Goal: Task Accomplishment & Management: Manage account settings

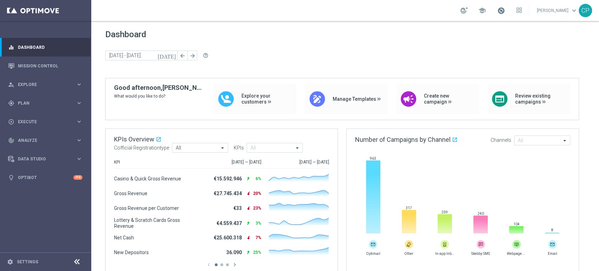
click at [505, 10] on span at bounding box center [501, 11] width 8 height 8
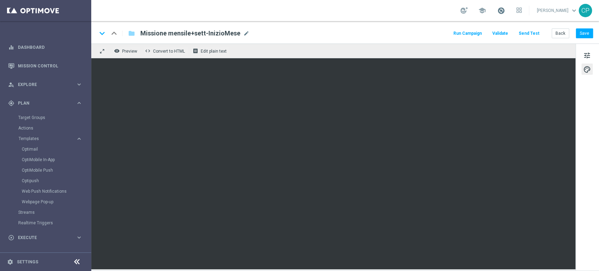
click at [505, 12] on span at bounding box center [501, 11] width 8 height 8
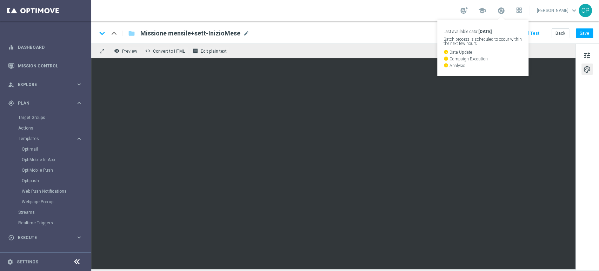
click at [370, 33] on div "keyboard_arrow_down keyboard_arrow_up folder Missione mensile+sett-InizioMese M…" at bounding box center [345, 33] width 496 height 9
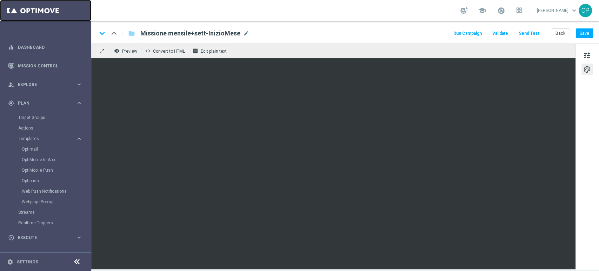
click at [36, 11] on link at bounding box center [45, 10] width 91 height 21
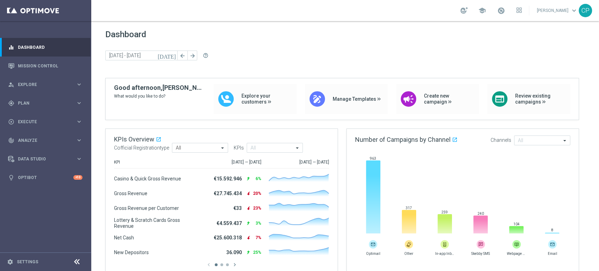
click at [501, 8] on div "school" at bounding box center [490, 11] width 61 height 12
click at [503, 8] on span at bounding box center [501, 11] width 8 height 8
click at [369, 58] on div "today 01 Feb 2025 - 28 Feb 2025 arrow_back arrow_forward help_outline" at bounding box center [345, 56] width 480 height 11
click at [505, 11] on span at bounding box center [501, 11] width 8 height 8
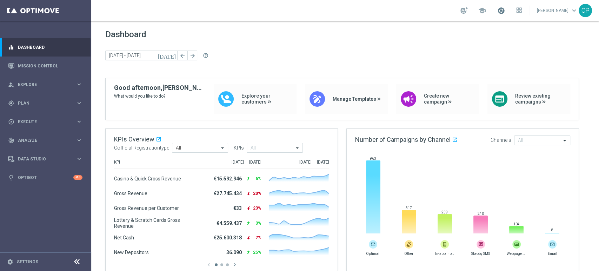
click at [505, 11] on span at bounding box center [501, 11] width 8 height 8
click at [362, 66] on div "Dashboard today 01 Feb 2025 - 28 Feb 2025 arrow_back arrow_forward help_outline" at bounding box center [345, 53] width 480 height 48
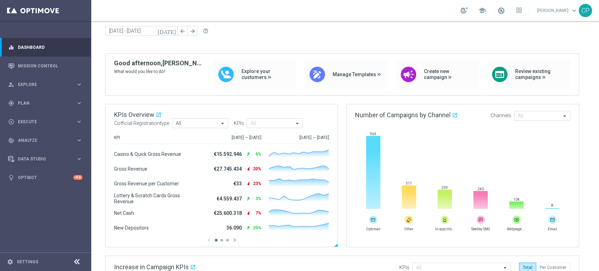
scroll to position [25, 0]
click at [56, 83] on span "Explore" at bounding box center [47, 84] width 58 height 4
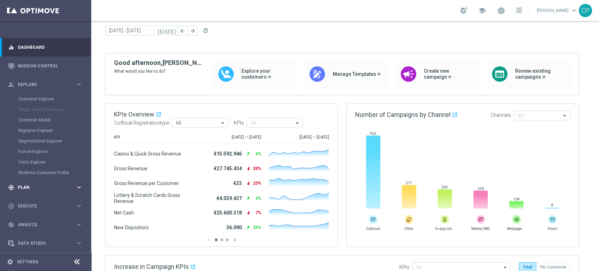
click at [33, 186] on span "Plan" at bounding box center [47, 187] width 58 height 4
click at [42, 118] on link "Target Groups" at bounding box center [45, 118] width 55 height 6
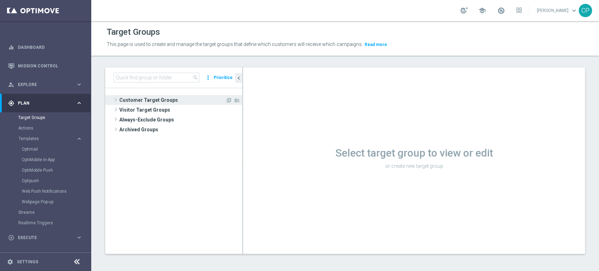
click at [140, 96] on span "Customer Target Groups" at bounding box center [172, 100] width 106 height 10
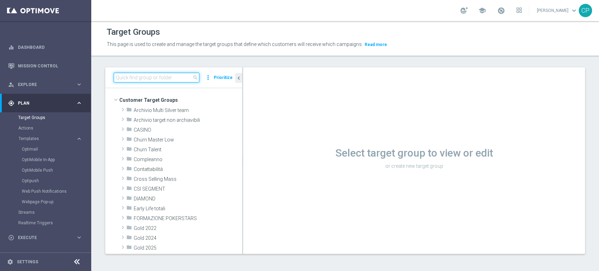
click at [156, 75] on input at bounding box center [157, 78] width 86 height 10
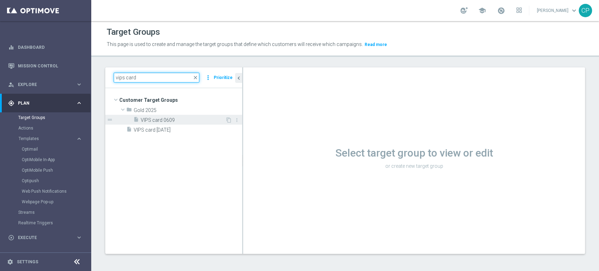
type input "vips card"
click at [163, 118] on span "VIPS card 0609" at bounding box center [183, 120] width 85 height 6
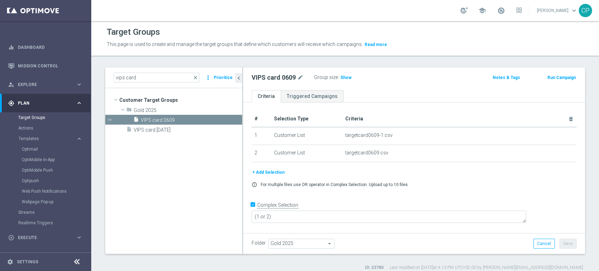
scroll to position [6, 0]
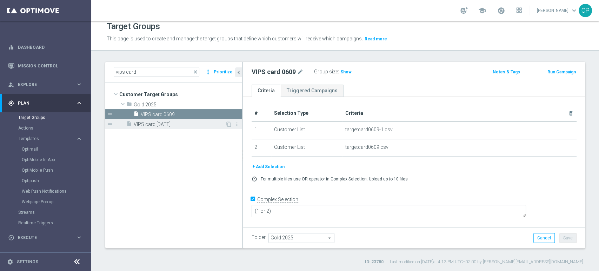
click at [162, 122] on span "VIPS card 03.10.25" at bounding box center [180, 124] width 92 height 6
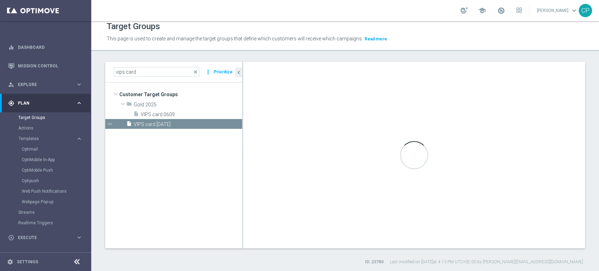
type textarea "(1) or (2) or (3) or (4) or (5)"
type input "Customer Target Groups"
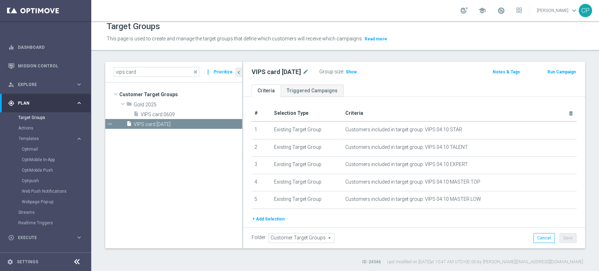
click at [270, 216] on button "+ Add Selection" at bounding box center [269, 219] width 34 height 8
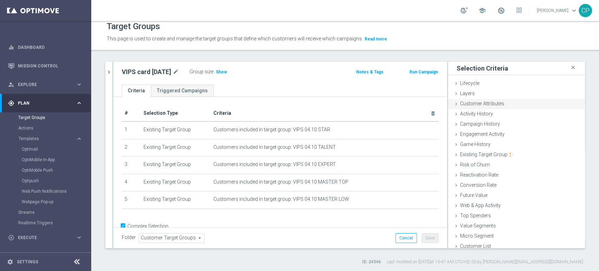
click at [472, 102] on span "Customer Attributes" at bounding box center [482, 104] width 44 height 6
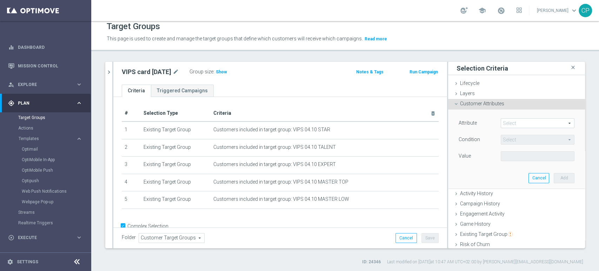
click at [511, 121] on span at bounding box center [537, 123] width 73 height 9
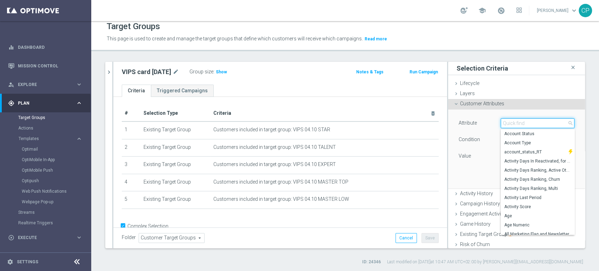
click at [511, 121] on input "search" at bounding box center [538, 123] width 74 height 10
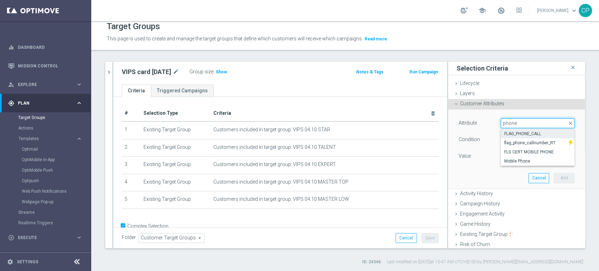
type input "phone"
click at [517, 133] on span "FLAG_PHONE_CALL" at bounding box center [537, 134] width 67 height 6
type input "FLAG_PHONE_CALL"
type input "Equals"
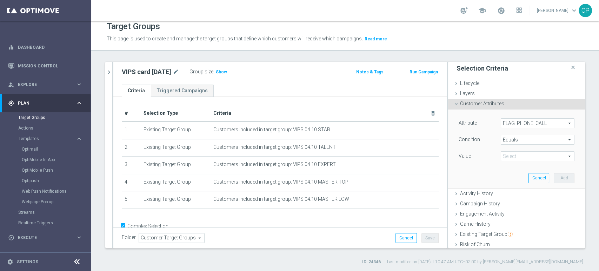
click at [505, 157] on span at bounding box center [537, 156] width 73 height 9
click at [504, 183] on span "Yes" at bounding box center [537, 185] width 67 height 6
type input "Yes"
click at [554, 179] on button "Add" at bounding box center [564, 178] width 21 height 10
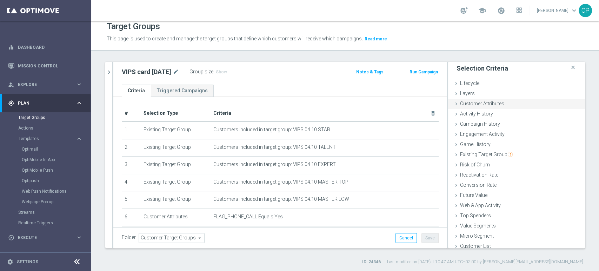
click at [478, 102] on span "Customer Attributes" at bounding box center [482, 104] width 44 height 6
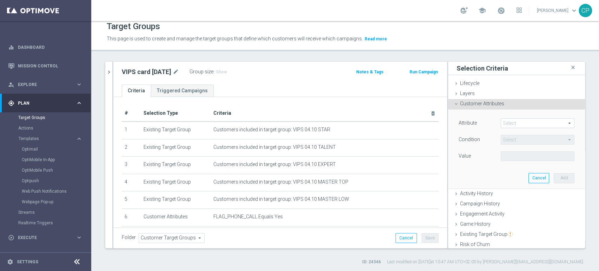
click at [506, 120] on span at bounding box center [537, 123] width 73 height 9
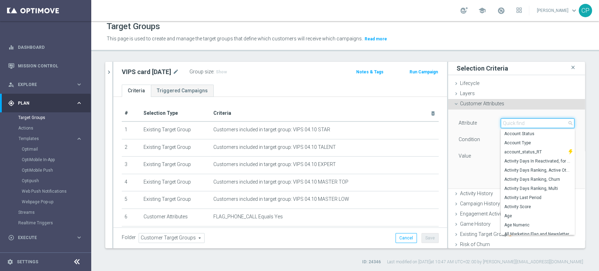
click at [506, 120] on input "search" at bounding box center [538, 123] width 74 height 10
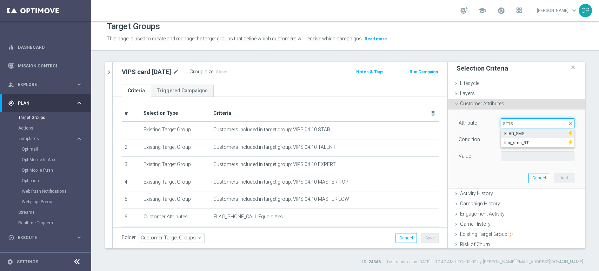
type input "sms"
click at [517, 134] on span "FLAG_SMS" at bounding box center [534, 134] width 61 height 6
type input "FLAG_SMS"
type input "Equals"
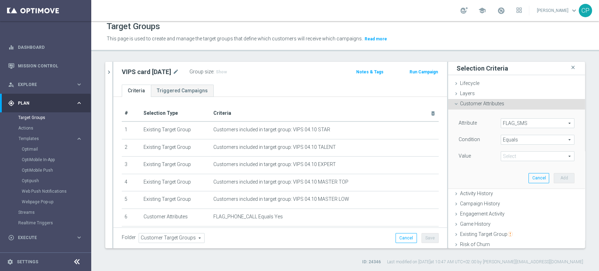
click at [514, 158] on span at bounding box center [537, 156] width 73 height 9
click at [504, 186] on span "Yes" at bounding box center [537, 185] width 67 height 6
type input "Yes"
click at [554, 176] on button "Add" at bounding box center [564, 178] width 21 height 10
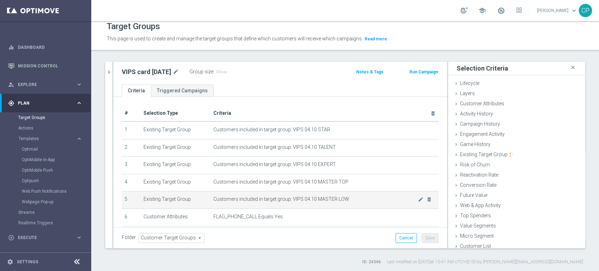
scroll to position [51, 0]
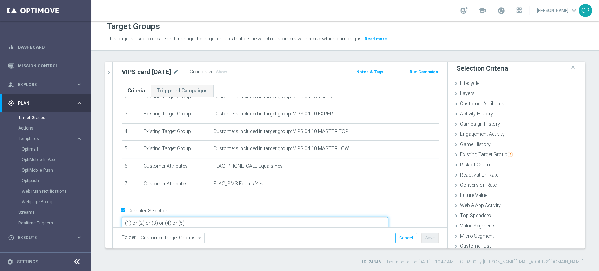
click at [255, 217] on textarea "(1) or (2) or (3) or (4) or (5)" at bounding box center [255, 223] width 266 height 12
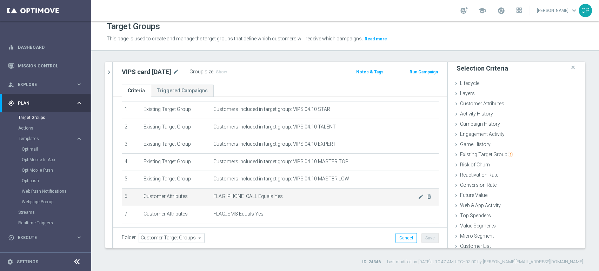
scroll to position [20, 0]
drag, startPoint x: 232, startPoint y: 197, endPoint x: 267, endPoint y: 200, distance: 35.6
click at [267, 200] on td "FLAG_PHONE_CALL Equals Yes mode_edit delete_forever" at bounding box center [324, 197] width 228 height 18
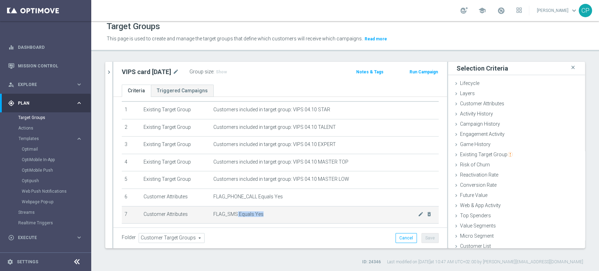
drag, startPoint x: 233, startPoint y: 215, endPoint x: 270, endPoint y: 218, distance: 37.6
click at [270, 218] on td "FLAG_SMS Equals Yes mode_edit delete_forever" at bounding box center [324, 215] width 228 height 18
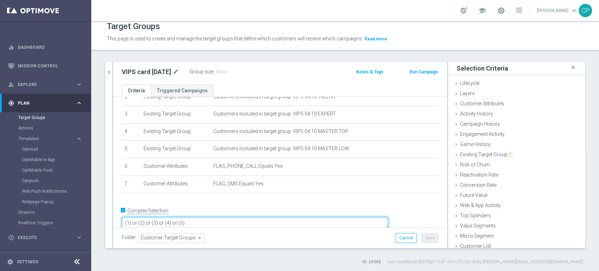
click at [245, 217] on textarea "(1) or (2) or (3) or (4) or (5)" at bounding box center [255, 223] width 266 height 12
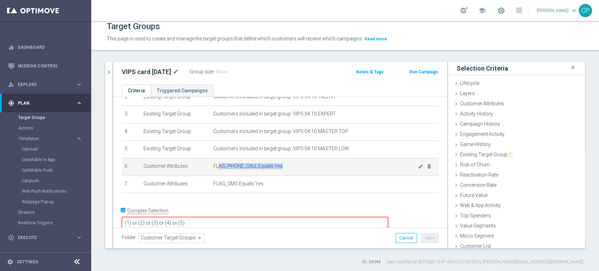
drag, startPoint x: 215, startPoint y: 166, endPoint x: 275, endPoint y: 171, distance: 59.8
click at [275, 171] on td "FLAG_PHONE_CALL Equals Yes mode_edit delete_forever" at bounding box center [324, 167] width 228 height 18
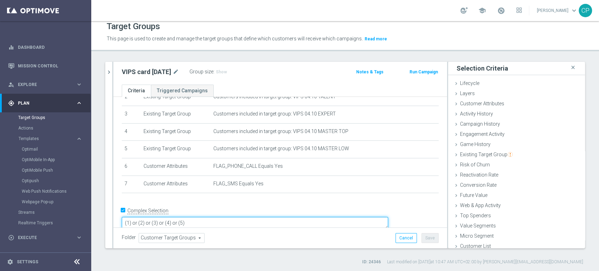
click at [243, 217] on textarea "(1) or (2) or (3) or (4) or (5)" at bounding box center [255, 223] width 266 height 12
click at [188, 217] on textarea "(1) or (2) or (3) or (4) or (5)" at bounding box center [255, 223] width 266 height 12
click at [191, 217] on textarea "(1 or 2) or (3) or (4) or (5)" at bounding box center [255, 223] width 266 height 12
click at [197, 217] on textarea "(1 or 2 or (3) or (4) or (5)" at bounding box center [255, 223] width 266 height 12
click at [202, 217] on textarea "(1 or 2 or 3) or (4) or (5)" at bounding box center [255, 223] width 266 height 12
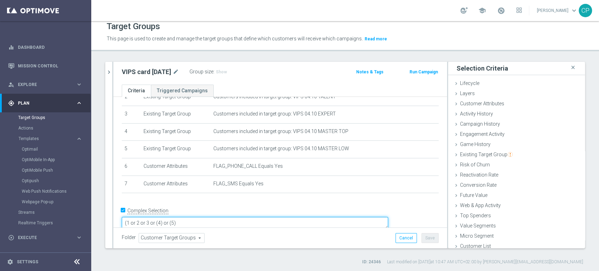
click at [206, 217] on textarea "(1 or 2 or 3 or (4) or (5)" at bounding box center [255, 223] width 266 height 12
click at [217, 217] on textarea "(1 or 2 or 3 or 4 or (5)" at bounding box center [255, 223] width 266 height 12
click at [202, 199] on div "# Selection Type Criteria delete_forever 1 Existing Target Group Customers incl…" at bounding box center [279, 127] width 327 height 145
click at [243, 217] on textarea "(1 or 2 or 3 or 4 or 5) and (6 and7)" at bounding box center [255, 223] width 266 height 12
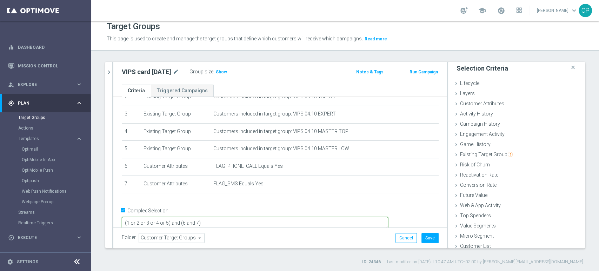
type textarea "(1 or 2 or 3 or 4 or 5) and (6 and 7)"
click at [237, 202] on div "+ Add Selection" at bounding box center [279, 202] width 327 height 6
click at [224, 74] on span "Show" at bounding box center [221, 71] width 11 height 5
click at [429, 235] on button "Save" at bounding box center [429, 238] width 17 height 10
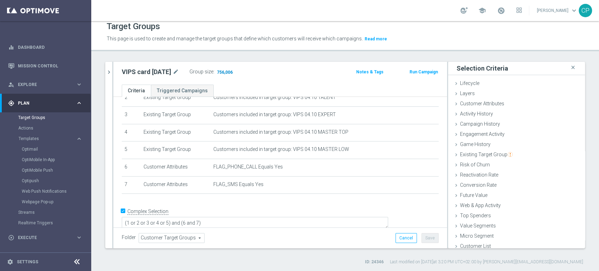
click at [230, 71] on span "756,006" at bounding box center [224, 72] width 17 height 7
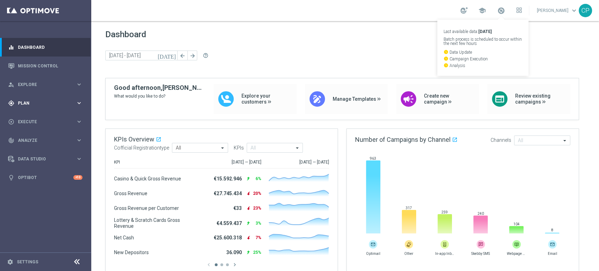
click at [66, 101] on span "Plan" at bounding box center [47, 103] width 58 height 4
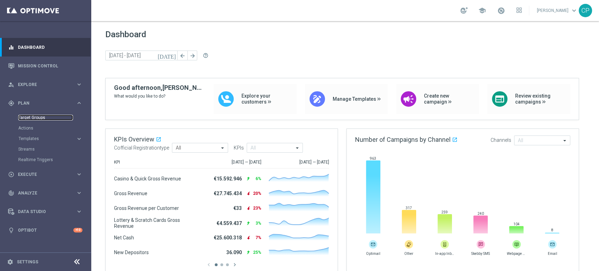
click at [37, 118] on link "Target Groups" at bounding box center [45, 118] width 55 height 6
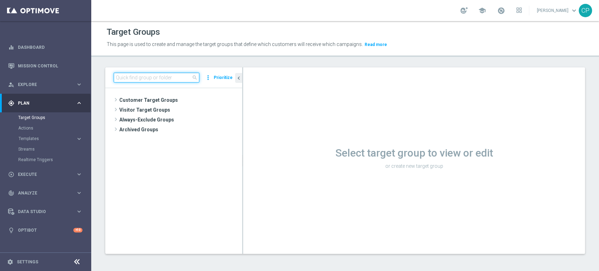
click at [120, 73] on input at bounding box center [157, 78] width 86 height 10
type input "vips card"
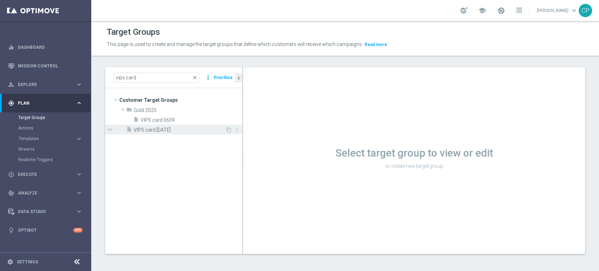
click at [164, 128] on span "VIPS card 03.10.25" at bounding box center [180, 130] width 92 height 6
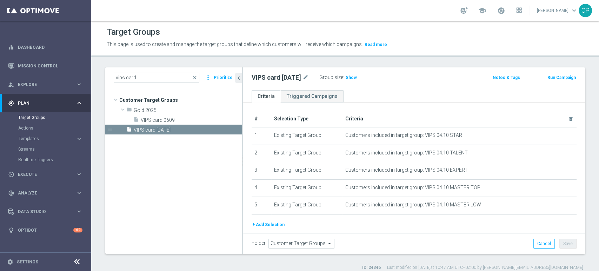
scroll to position [22, 0]
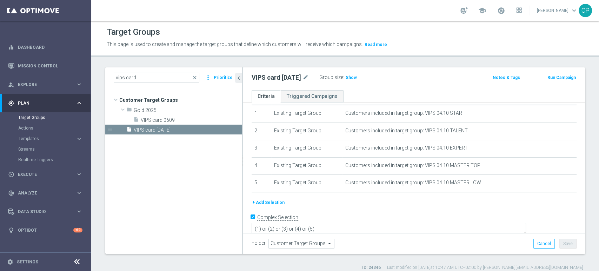
click at [275, 203] on button "+ Add Selection" at bounding box center [269, 203] width 34 height 8
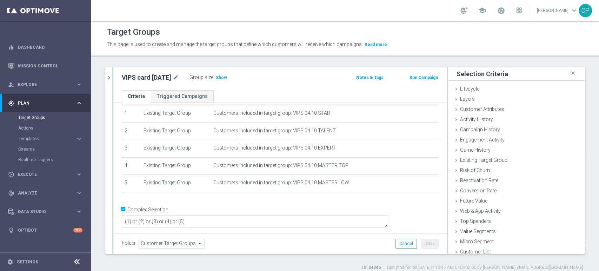
scroll to position [14, 0]
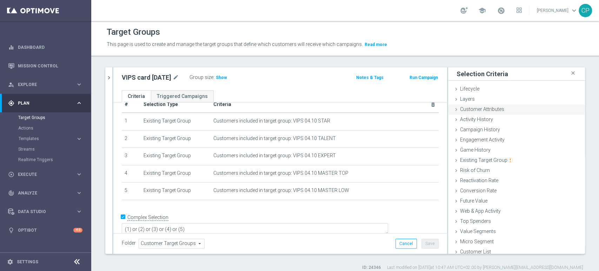
click at [469, 108] on span "Customer Attributes" at bounding box center [482, 109] width 44 height 6
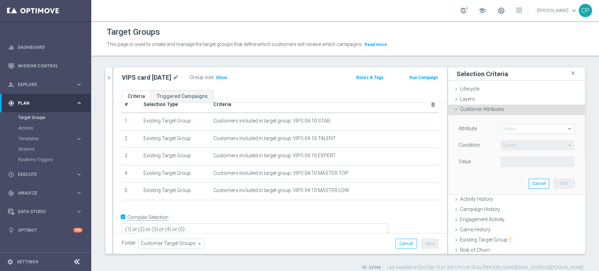
click at [526, 129] on span at bounding box center [537, 128] width 73 height 9
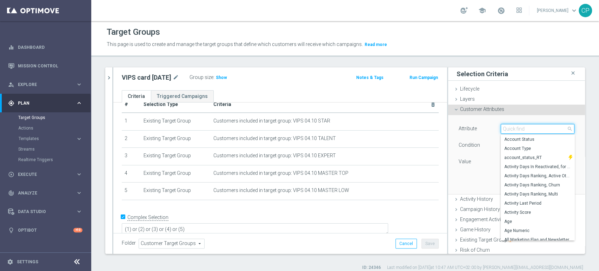
click at [526, 129] on input "search" at bounding box center [538, 129] width 74 height 10
click at [466, 188] on div "Attribute Select arrow_drop_down search Account Status Account Type account_sta…" at bounding box center [516, 154] width 126 height 79
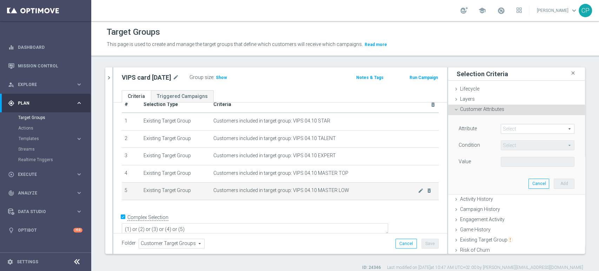
scroll to position [6, 0]
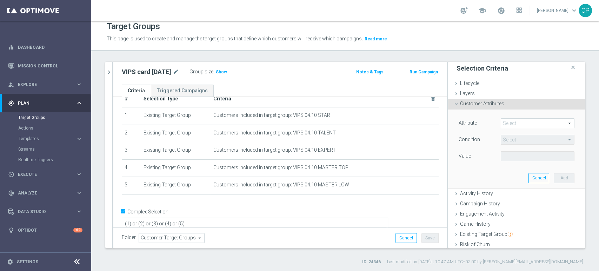
click at [502, 123] on span at bounding box center [537, 123] width 73 height 9
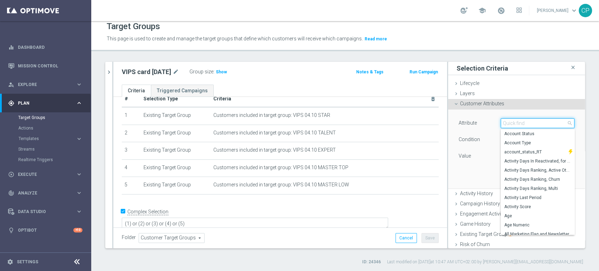
click at [502, 123] on input "search" at bounding box center [538, 123] width 74 height 10
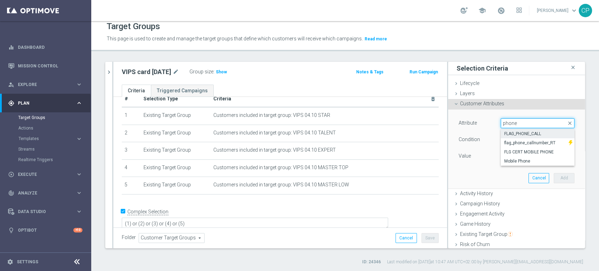
type input "phone"
click at [516, 131] on span "FLAG_PHONE_CALL" at bounding box center [537, 134] width 67 height 6
type input "FLAG_PHONE_CALL"
type input "Equals"
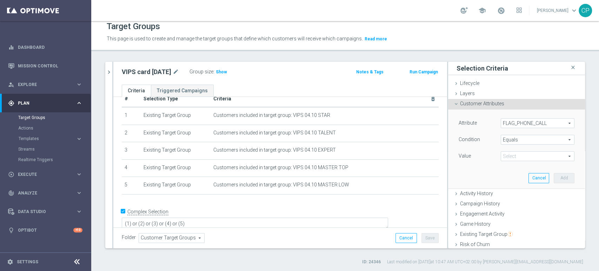
scroll to position [0, 0]
click at [526, 141] on span "Equals" at bounding box center [537, 139] width 73 height 9
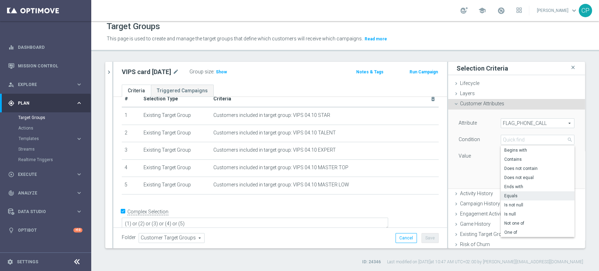
click at [466, 173] on div "Attribute FLAG_PHONE_CALL FLAG_PHONE_CALL arrow_drop_down search Condition Equa…" at bounding box center [516, 148] width 126 height 79
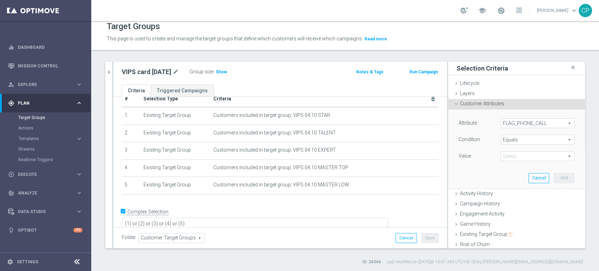
click at [516, 156] on span at bounding box center [537, 156] width 73 height 9
click at [505, 186] on span "Yes" at bounding box center [537, 185] width 67 height 6
type input "Yes"
click at [557, 176] on button "Add" at bounding box center [564, 178] width 21 height 10
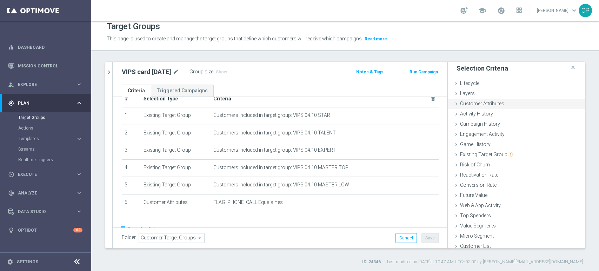
click at [486, 103] on span "Customer Attributes" at bounding box center [482, 104] width 44 height 6
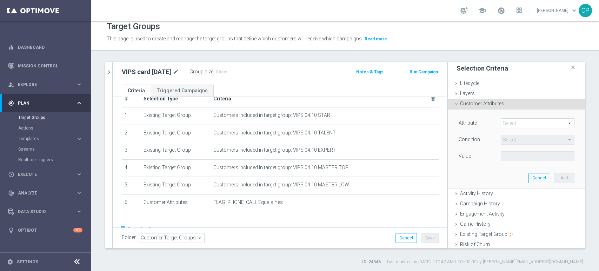
click at [504, 124] on span at bounding box center [537, 123] width 73 height 9
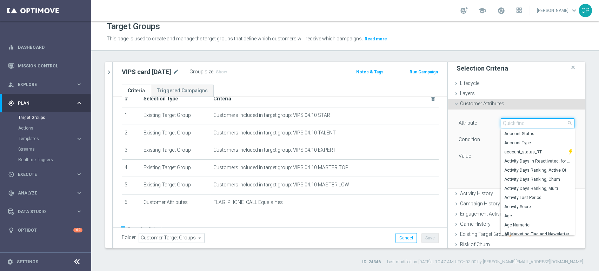
click at [504, 123] on input "search" at bounding box center [538, 123] width 74 height 10
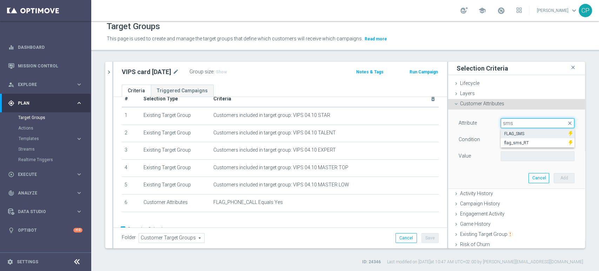
type input "sms"
click at [516, 132] on span "FLAG_SMS" at bounding box center [534, 134] width 61 height 6
type input "FLAG_SMS"
type input "Equals"
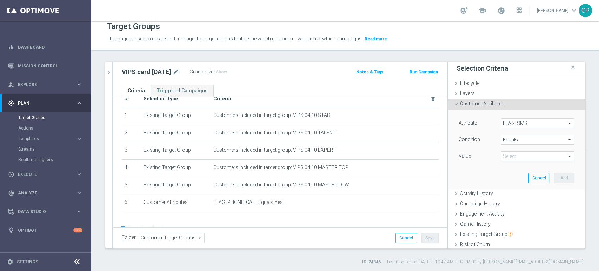
click at [511, 154] on span at bounding box center [537, 156] width 73 height 9
click at [504, 183] on span "Yes" at bounding box center [537, 185] width 67 height 6
type input "Yes"
click at [554, 178] on button "Add" at bounding box center [564, 178] width 21 height 10
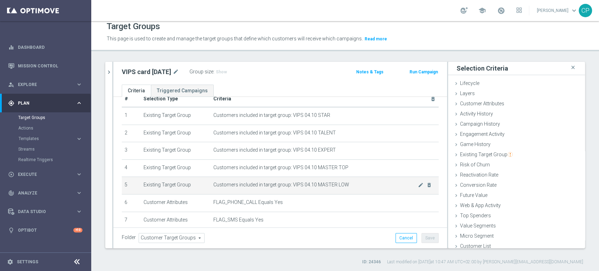
scroll to position [51, 0]
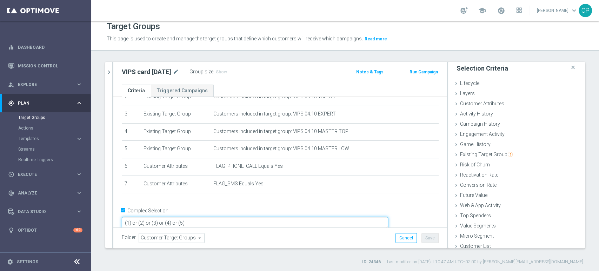
click at [242, 217] on textarea "(1) or (2) or (3) or (4) or (5)" at bounding box center [255, 223] width 266 height 12
click at [262, 199] on div "# Selection Type Criteria delete_forever 1 Existing Target Group Customers incl…" at bounding box center [279, 127] width 327 height 145
click at [232, 217] on textarea "(1) or (2) or (3) or (4) or (5) and (6) and (7)" at bounding box center [255, 223] width 266 height 12
click at [238, 217] on textarea "(1) or (2) or (3) or (4) or (5) and (6) and (7)" at bounding box center [255, 223] width 266 height 12
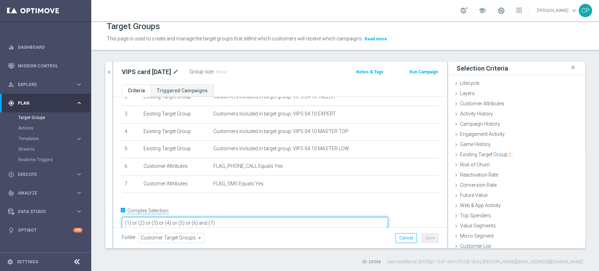
click at [248, 217] on textarea "(1) or (2) or (3) or (4) or (5) or (6) and (7)" at bounding box center [255, 223] width 266 height 12
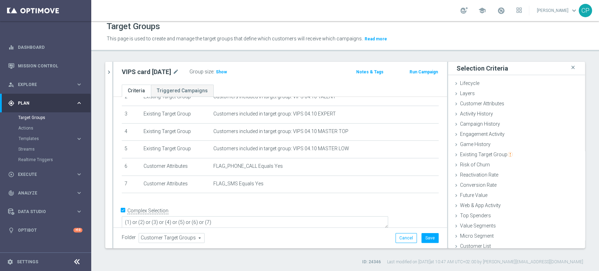
click at [261, 202] on div "+ Add Selection" at bounding box center [279, 202] width 327 height 6
click at [226, 72] on span "Show" at bounding box center [221, 71] width 11 height 5
click at [226, 72] on p "Calculating…" at bounding box center [233, 71] width 25 height 6
drag, startPoint x: 268, startPoint y: 212, endPoint x: 232, endPoint y: 212, distance: 36.1
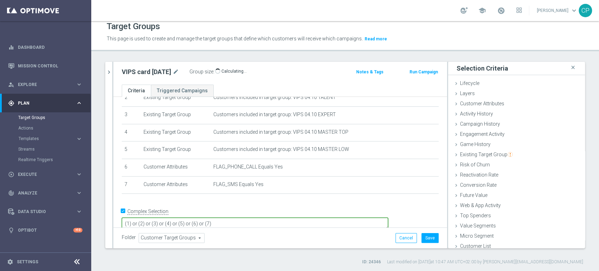
click at [232, 217] on textarea "(1) or (2) or (3) or (4) or (5) or (6) or (7)" at bounding box center [255, 223] width 266 height 12
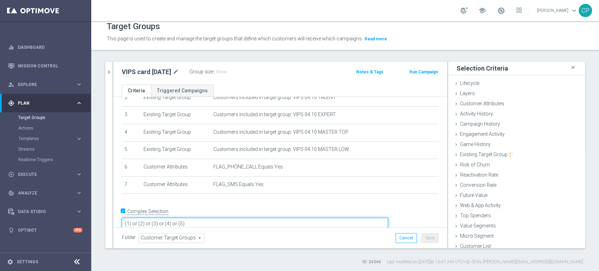
type textarea "(1) or (2) or (3) or (4) or (5)"
click at [31, 117] on link "Target Groups" at bounding box center [45, 118] width 55 height 6
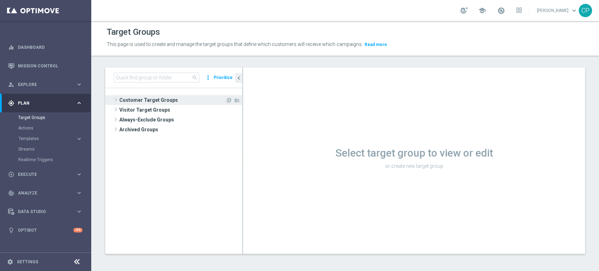
click at [135, 99] on span "Customer Target Groups" at bounding box center [172, 100] width 106 height 10
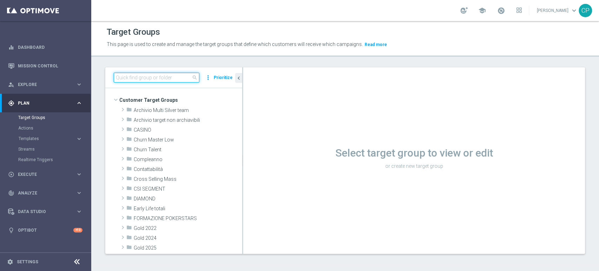
click at [140, 78] on input at bounding box center [157, 78] width 86 height 10
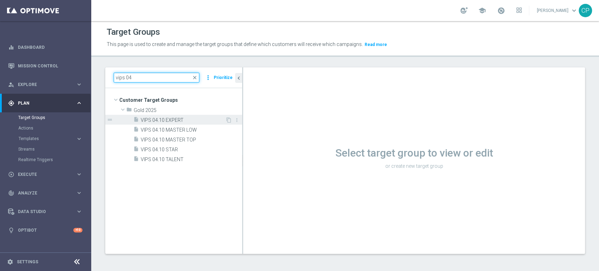
type input "vips 04"
click at [178, 122] on span "VIPS 04.10 EXPERT" at bounding box center [183, 120] width 85 height 6
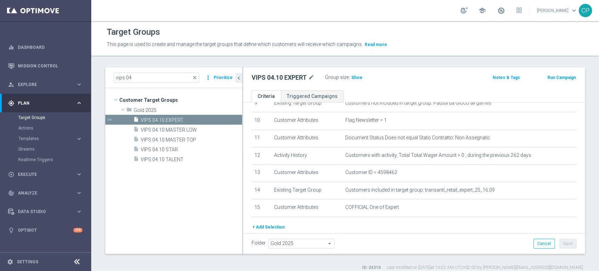
scroll to position [197, 0]
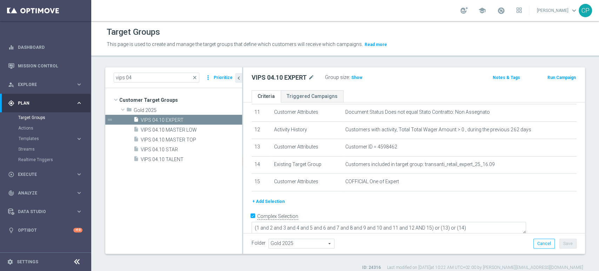
click at [270, 203] on button "+ Add Selection" at bounding box center [269, 201] width 34 height 8
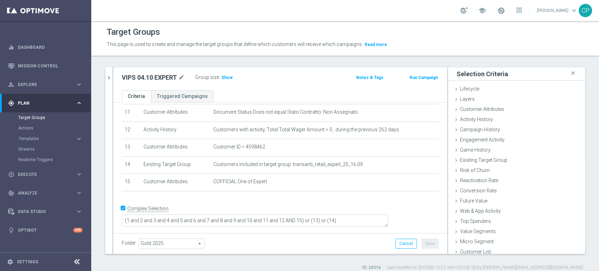
scroll to position [190, 0]
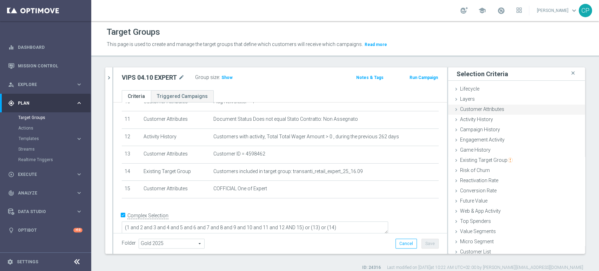
click at [476, 108] on span "Customer Attributes" at bounding box center [482, 109] width 44 height 6
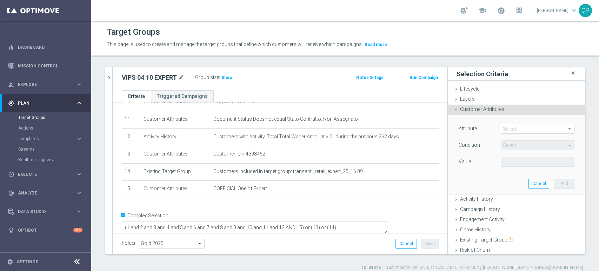
click at [507, 127] on span at bounding box center [537, 128] width 73 height 9
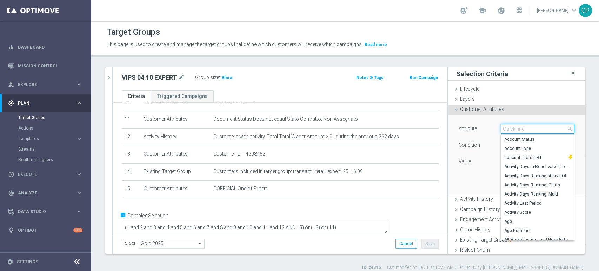
click at [507, 127] on input "search" at bounding box center [538, 129] width 74 height 10
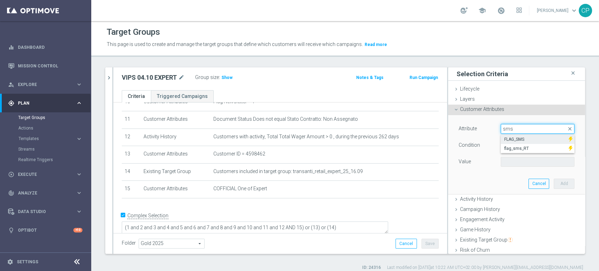
type input "sms"
click at [516, 140] on span "FLAG_SMS" at bounding box center [534, 139] width 61 height 6
type input "FLAG_SMS"
type input "Equals"
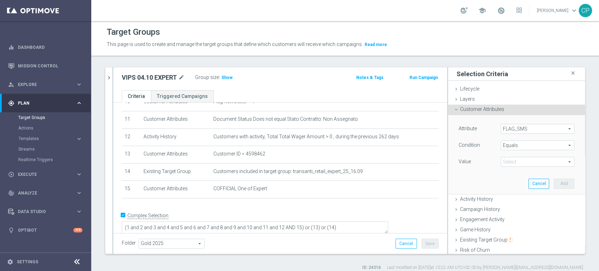
click at [515, 160] on span at bounding box center [537, 161] width 73 height 9
click at [515, 160] on input "search" at bounding box center [538, 162] width 74 height 10
click at [504, 188] on span "Yes" at bounding box center [537, 191] width 67 height 6
type input "Yes"
click at [554, 182] on button "Add" at bounding box center [564, 184] width 21 height 10
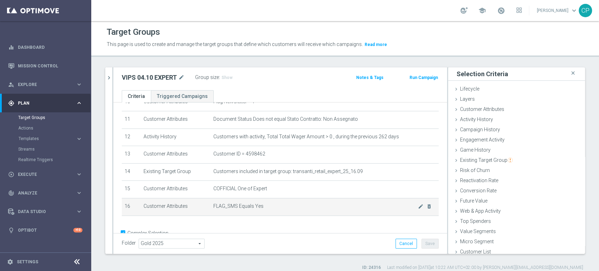
scroll to position [208, 0]
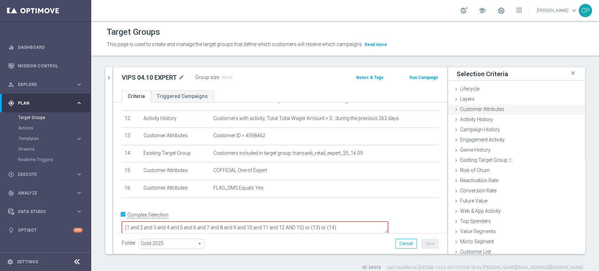
click at [483, 108] on span "Customer Attributes" at bounding box center [482, 109] width 44 height 6
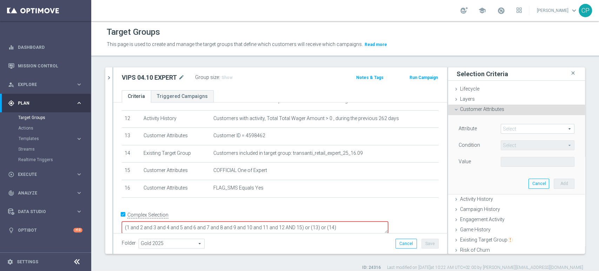
click at [504, 130] on span at bounding box center [537, 128] width 73 height 9
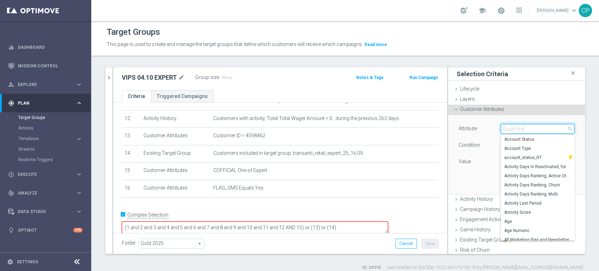
click at [504, 130] on input "search" at bounding box center [538, 129] width 74 height 10
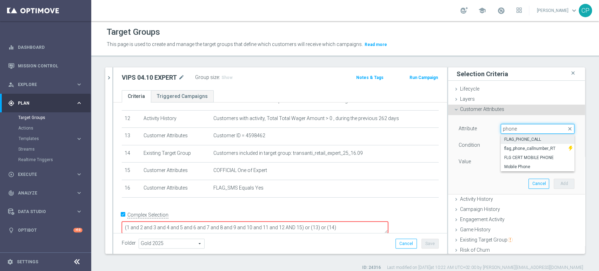
type input "phone"
click at [525, 139] on span "FLAG_PHONE_CALL" at bounding box center [537, 139] width 67 height 6
type input "FLAG_PHONE_CALL"
type input "Equals"
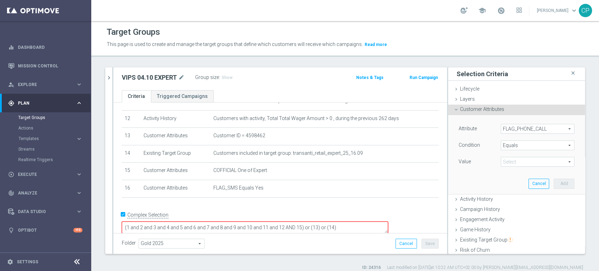
click at [516, 161] on span at bounding box center [537, 161] width 73 height 9
click at [507, 188] on span "Yes" at bounding box center [537, 191] width 67 height 6
type input "Yes"
click at [554, 184] on button "Add" at bounding box center [564, 184] width 21 height 10
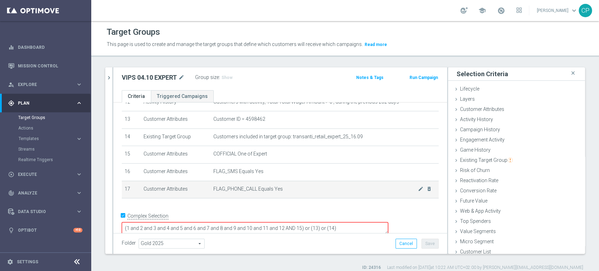
scroll to position [226, 0]
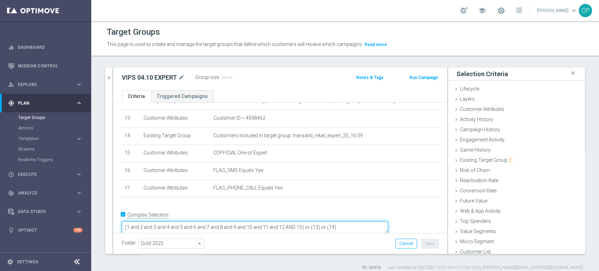
click at [350, 221] on textarea "(1 and 2 and 3 and 4 and 5 and 6 and 7 and 8 and 9 and 10 and 11 and 12 AND 15)…" at bounding box center [255, 227] width 266 height 12
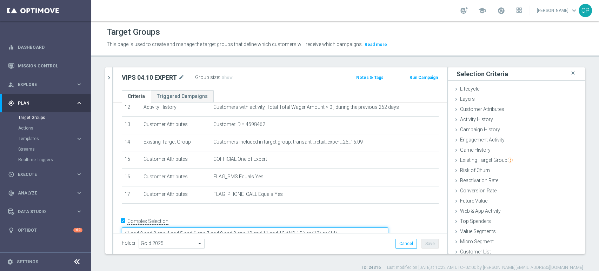
scroll to position [219, 0]
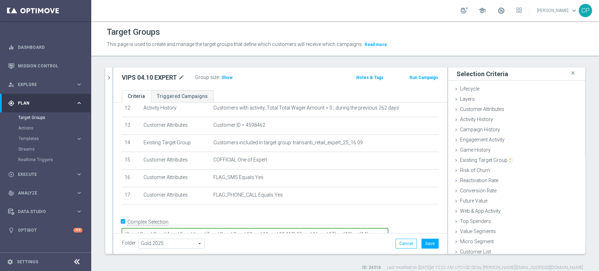
type textarea "(1 and 2 and 3 and 4 and 5 and 6 and 7 and 8 and 9 and 10 and 11 and 12 AND 15 …"
click at [356, 210] on div "# Selection Type Criteria delete_forever 1 Customer Attributes Flag Privacy = 1…" at bounding box center [279, 51] width 327 height 319
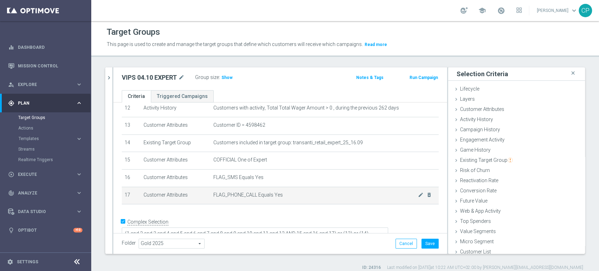
scroll to position [225, 0]
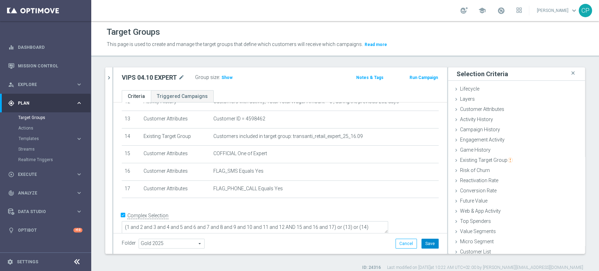
click at [425, 244] on button "Save" at bounding box center [429, 244] width 17 height 10
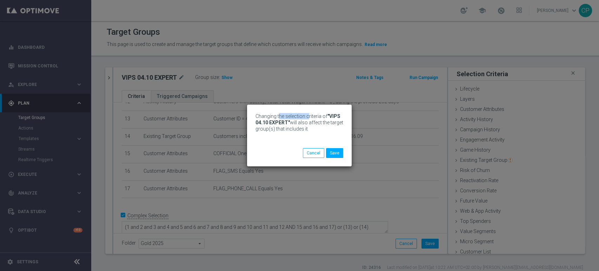
drag, startPoint x: 278, startPoint y: 116, endPoint x: 307, endPoint y: 116, distance: 29.1
click at [307, 116] on span "Changing the selection criteria of "VIPS 04.10 EXPERT" will also affect the tar…" at bounding box center [299, 122] width 88 height 18
click at [314, 155] on button "Cancel" at bounding box center [313, 153] width 21 height 10
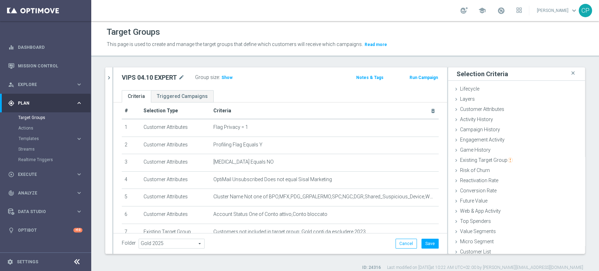
scroll to position [0, 0]
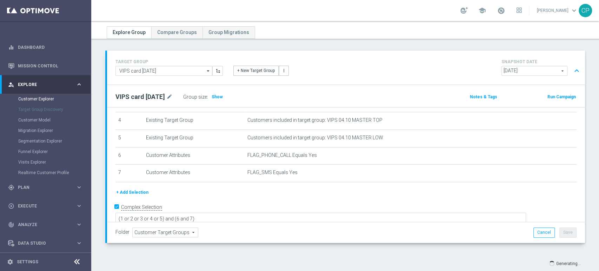
scroll to position [19, 0]
click at [222, 98] on span "Show" at bounding box center [217, 96] width 11 height 5
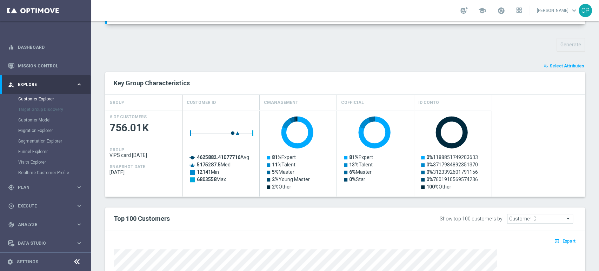
scroll to position [247, 0]
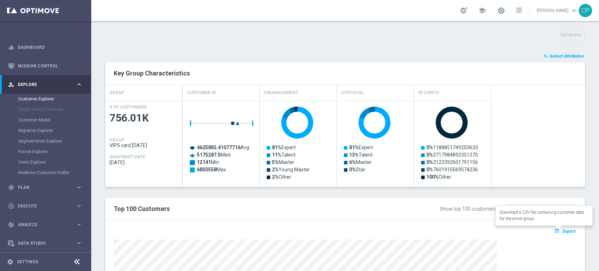
click at [562, 227] on button "open_in_browser Export" at bounding box center [565, 230] width 24 height 9
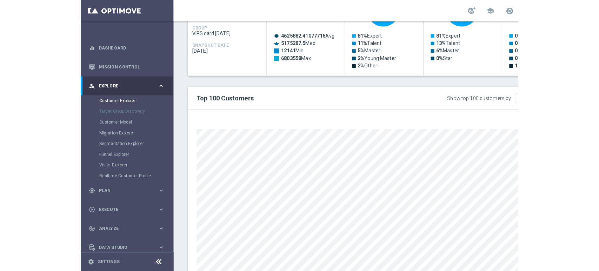
scroll to position [358, 0]
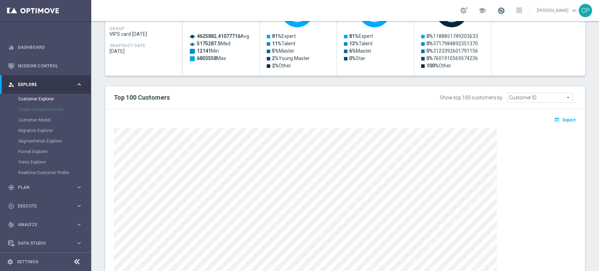
click at [505, 11] on span at bounding box center [501, 11] width 8 height 8
click at [348, 75] on div "playlist_add_check Select Attributes Key Group Characteristics GROUP Customer I…" at bounding box center [345, 110] width 480 height 339
click at [377, 78] on div "playlist_add_check Select Attributes Key Group Characteristics GROUP Customer I…" at bounding box center [345, 110] width 480 height 339
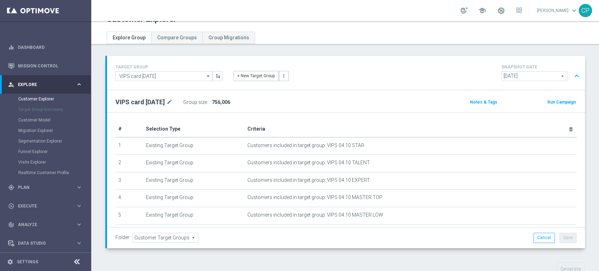
scroll to position [0, 0]
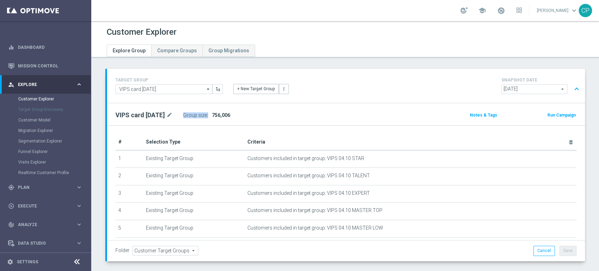
drag, startPoint x: 217, startPoint y: 113, endPoint x: 240, endPoint y: 114, distance: 23.2
click at [240, 114] on div "Group size : 756,006" at bounding box center [218, 115] width 70 height 10
click at [241, 114] on div "Group size : 756,006" at bounding box center [218, 115] width 70 height 10
click at [505, 12] on span at bounding box center [501, 11] width 8 height 8
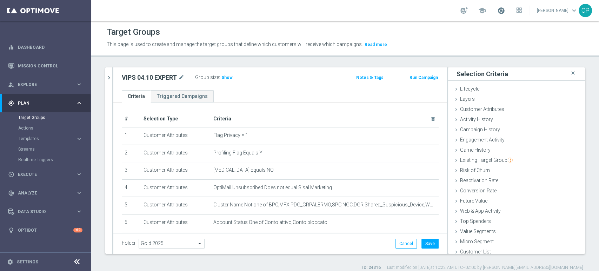
click at [505, 13] on span at bounding box center [501, 11] width 8 height 8
